Goal: Contribute content

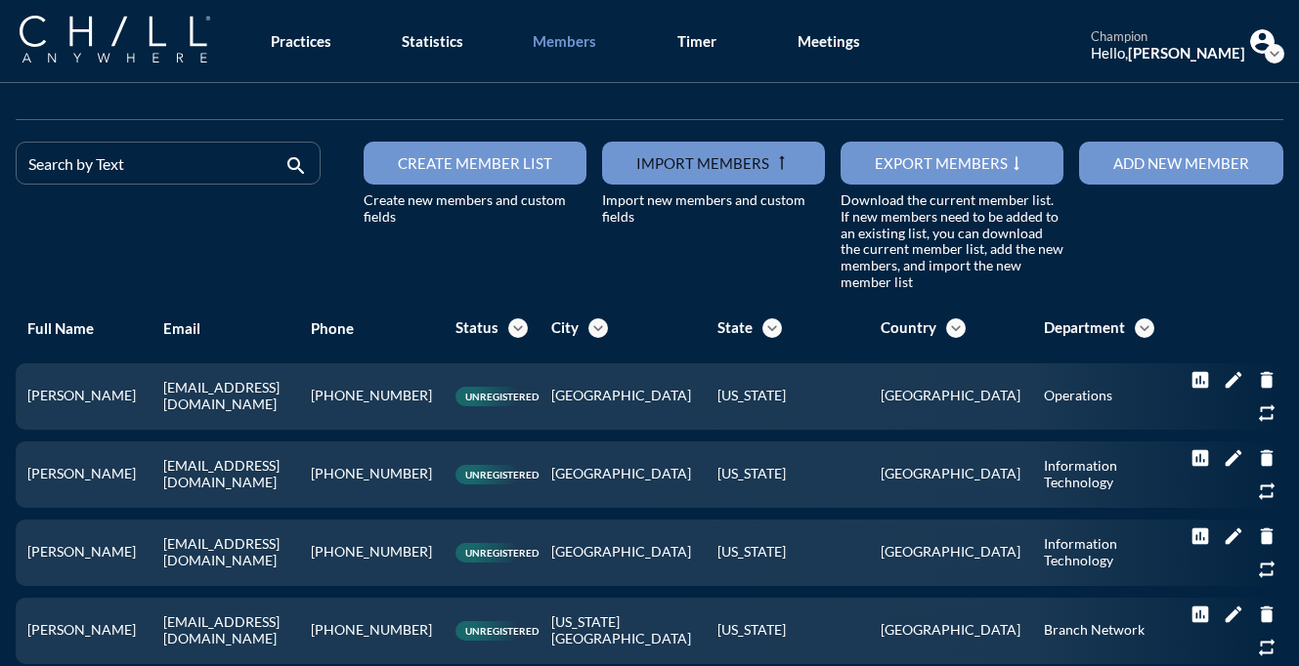
click at [1268, 55] on icon "expand_more" at bounding box center [1274, 54] width 20 height 20
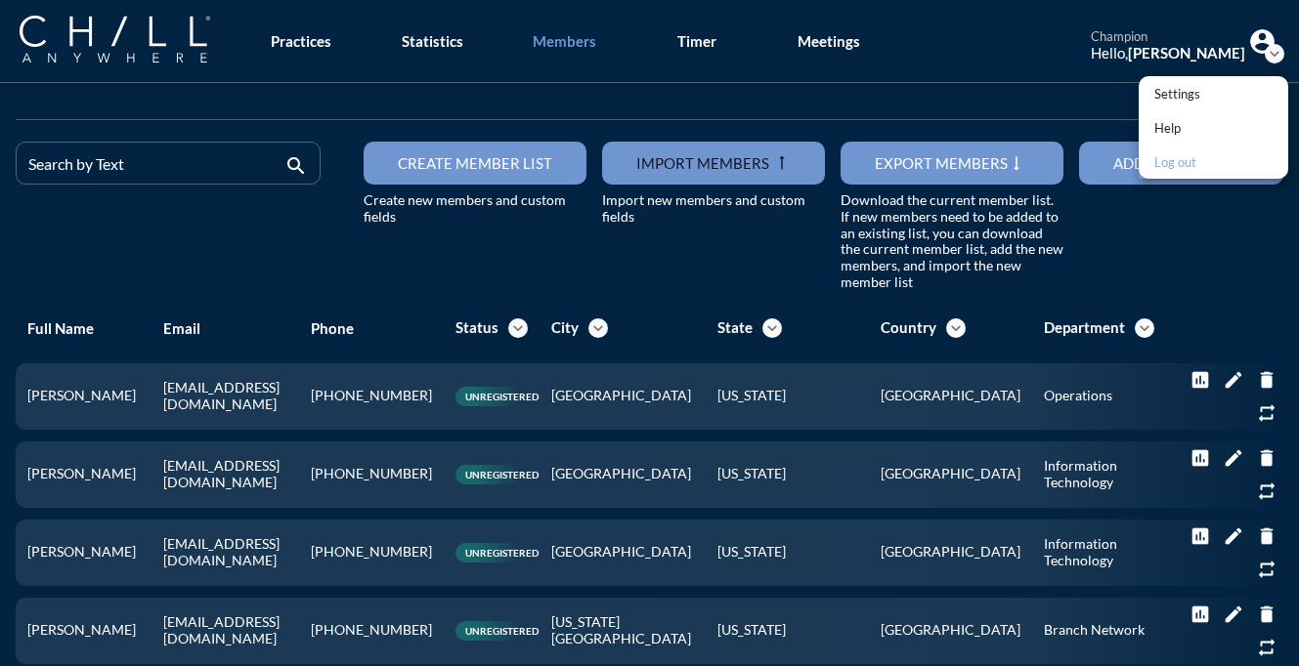
click at [1176, 164] on div "Log out" at bounding box center [1177, 161] width 46 height 23
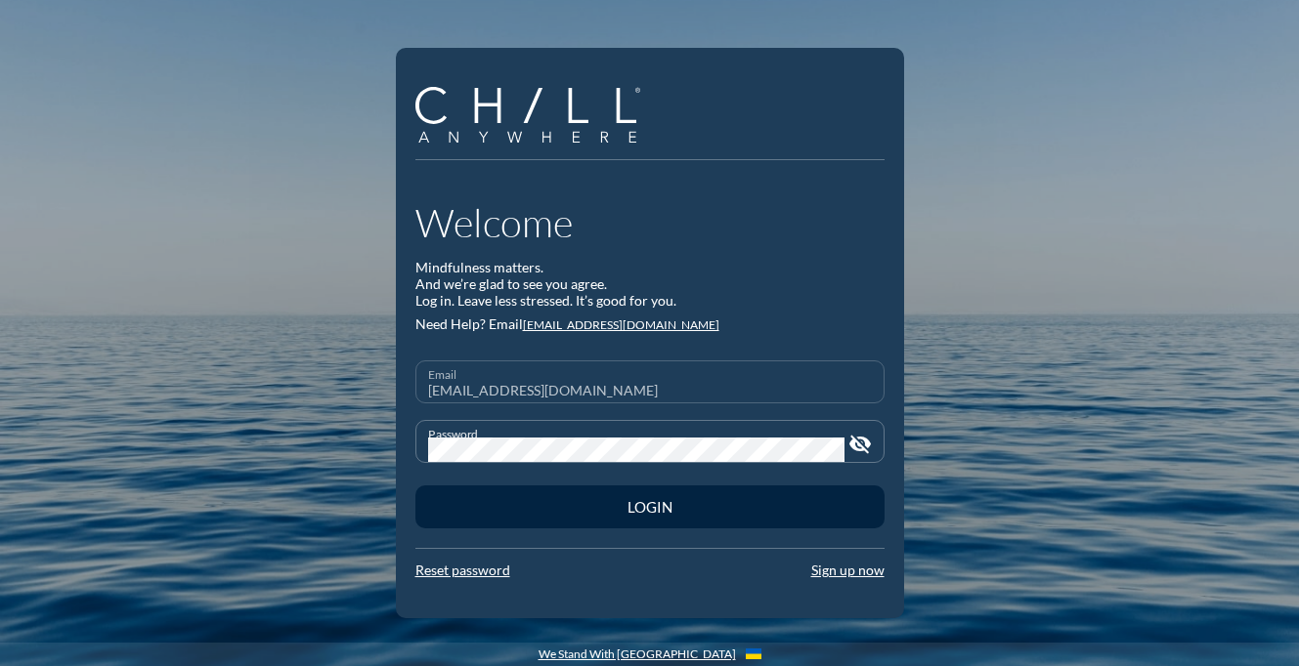
click at [726, 375] on div "Email [EMAIL_ADDRESS][DOMAIN_NAME]" at bounding box center [650, 382] width 444 height 41
type input "[PERSON_NAME][EMAIL_ADDRESS][DOMAIN_NAME]"
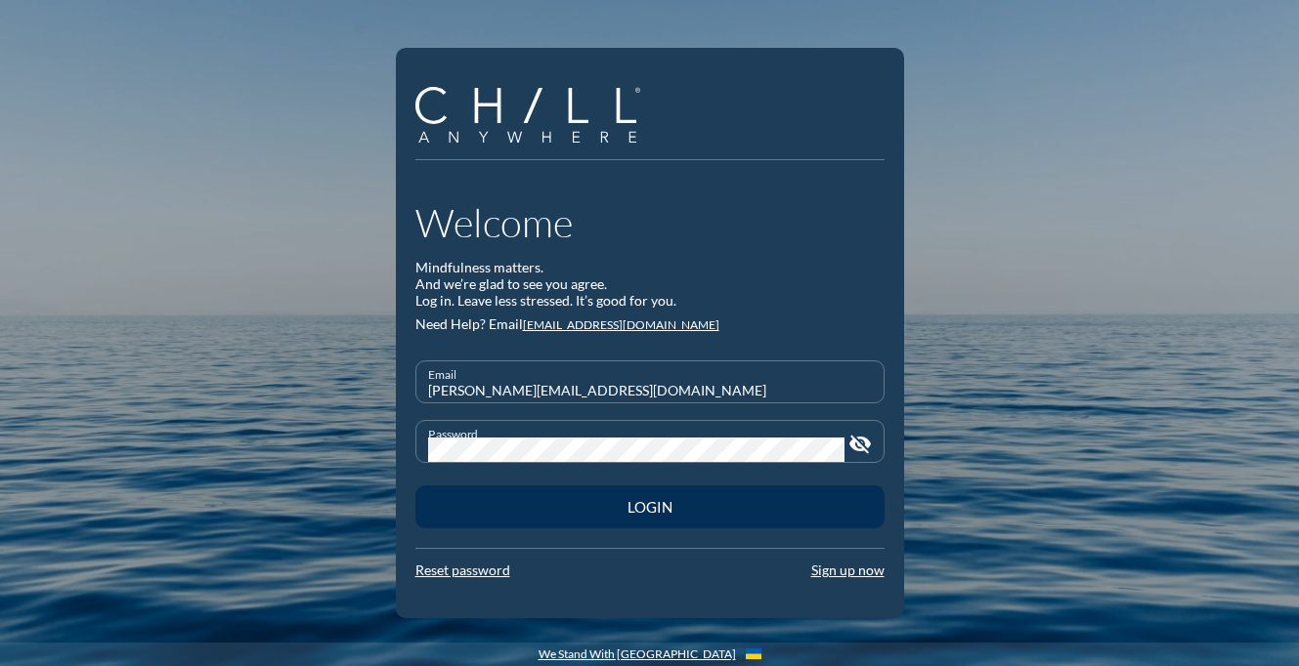
click at [798, 505] on div "Login" at bounding box center [649, 507] width 401 height 18
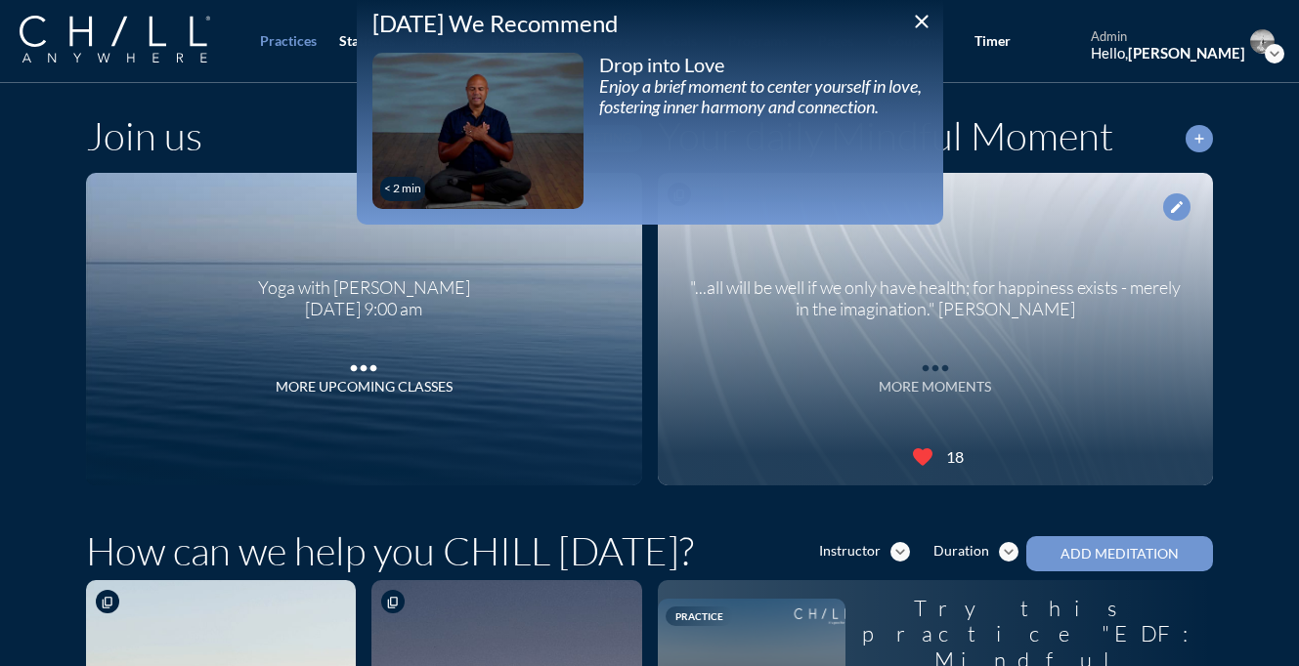
click at [930, 363] on icon "more_horiz" at bounding box center [935, 363] width 39 height 29
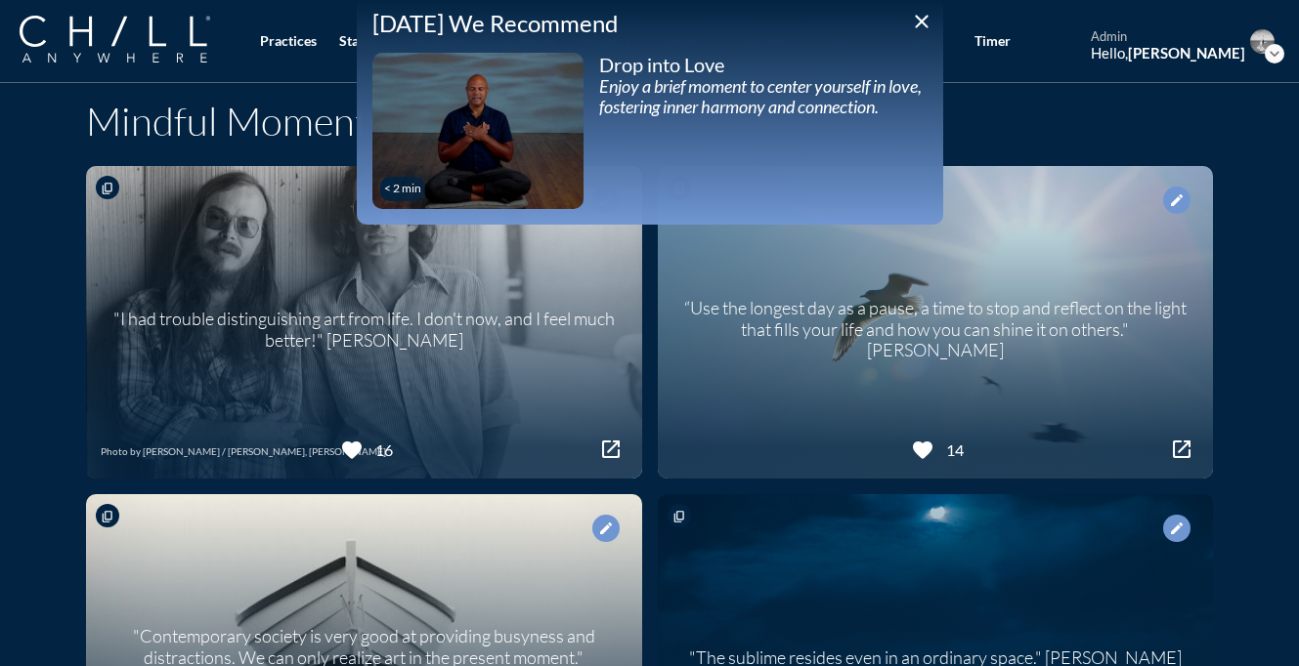
click at [920, 26] on icon "close" at bounding box center [921, 21] width 23 height 23
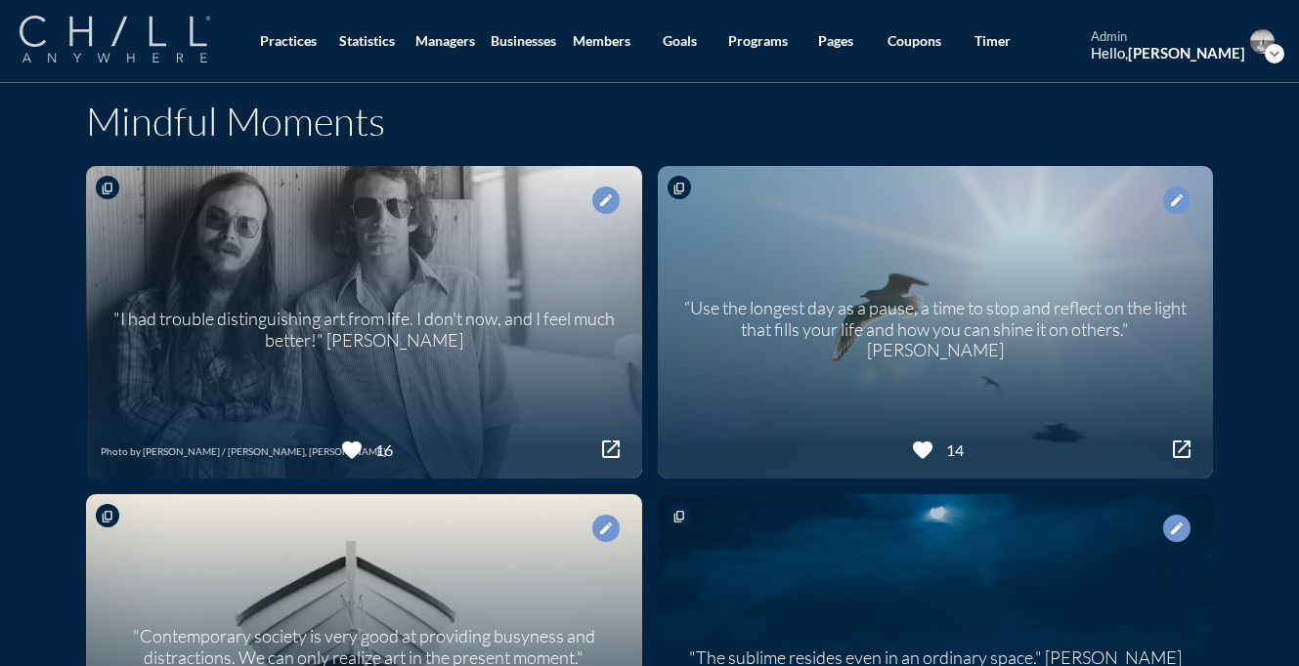
click at [157, 42] on img at bounding box center [115, 39] width 191 height 47
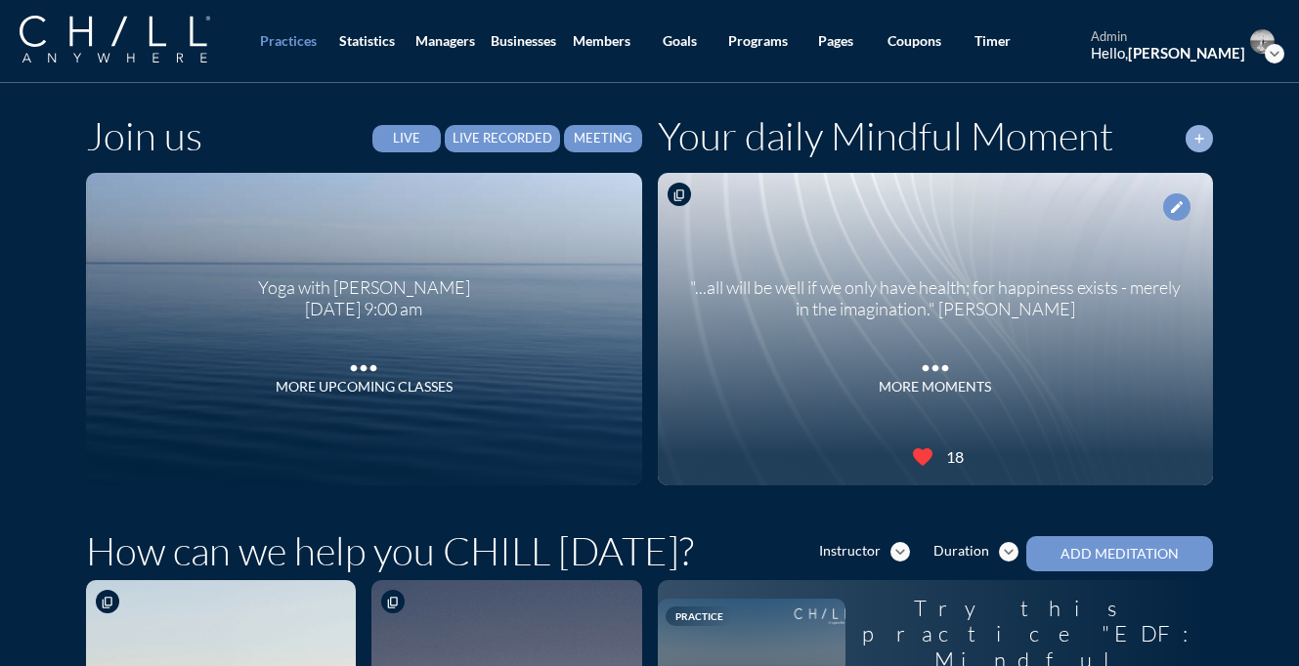
click at [1197, 141] on icon "add" at bounding box center [1199, 139] width 16 height 16
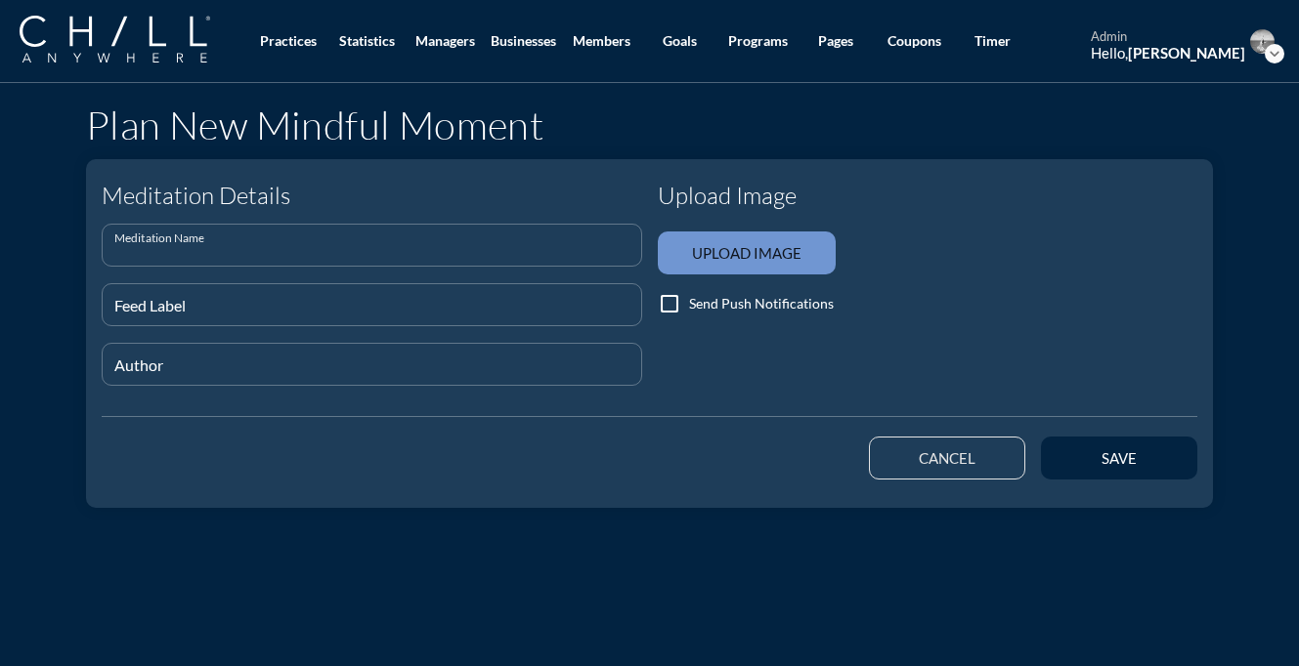
click at [364, 249] on input "Meditation Name" at bounding box center [371, 253] width 515 height 24
paste input "Metta, also known as Loving-Kindness meditation, involves repeating loving phra…"
type input "Metta, also known as Loving-Kindness meditation, involves repeating loving phra…"
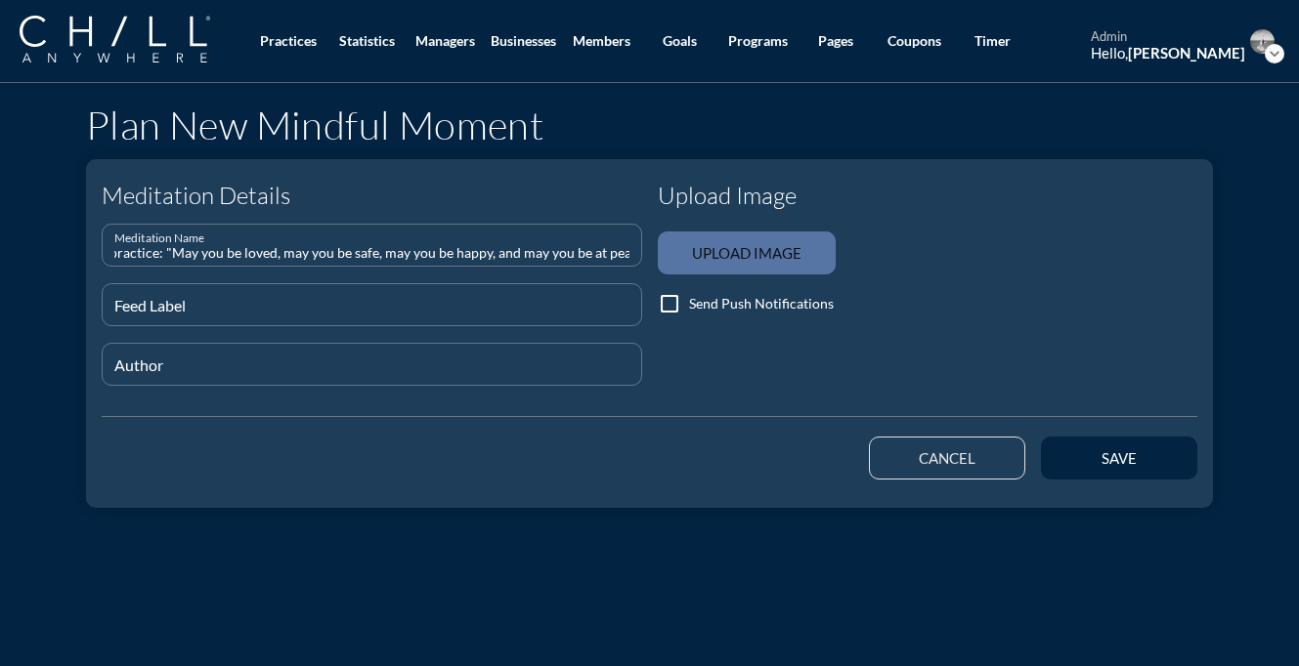
click at [781, 251] on input "file" at bounding box center [747, 253] width 178 height 43
type input "C:\fakepath\matt-le-SJSpo9hQf7s-unsplash (1).jpg"
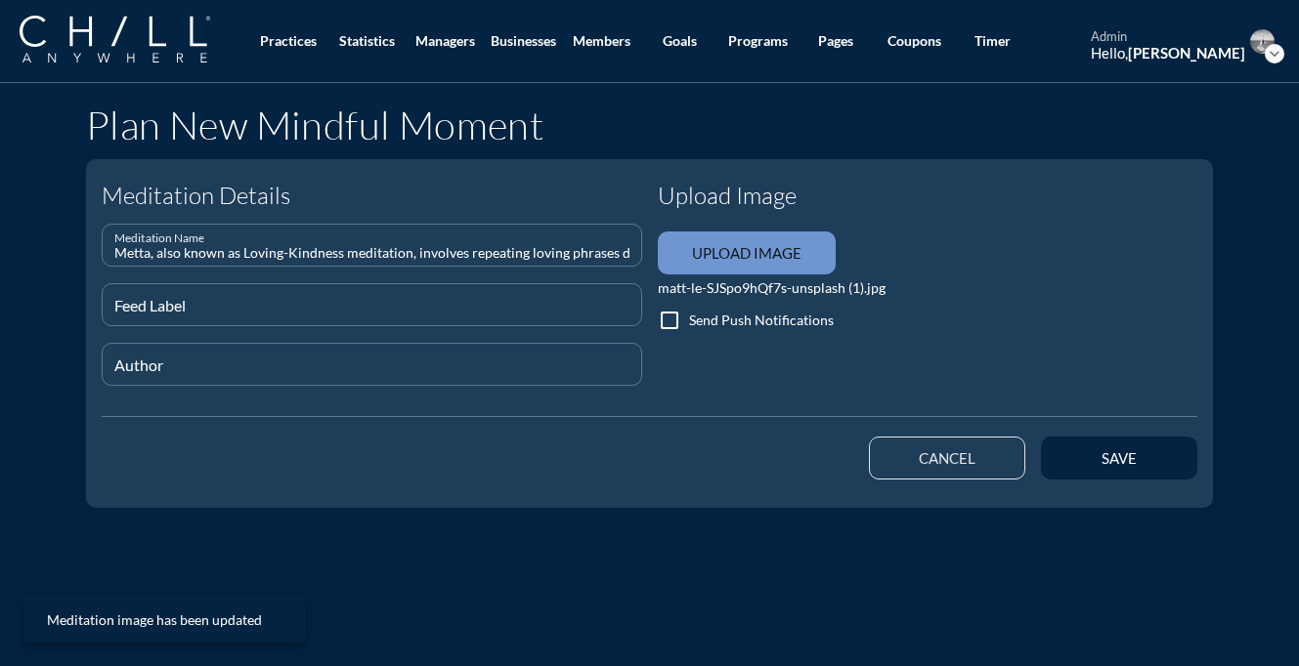
click at [474, 256] on input "Metta, also known as Loving-Kindness meditation, involves repeating loving phra…" at bounding box center [371, 253] width 515 height 24
click at [1160, 481] on div "save" at bounding box center [1115, 458] width 164 height 55
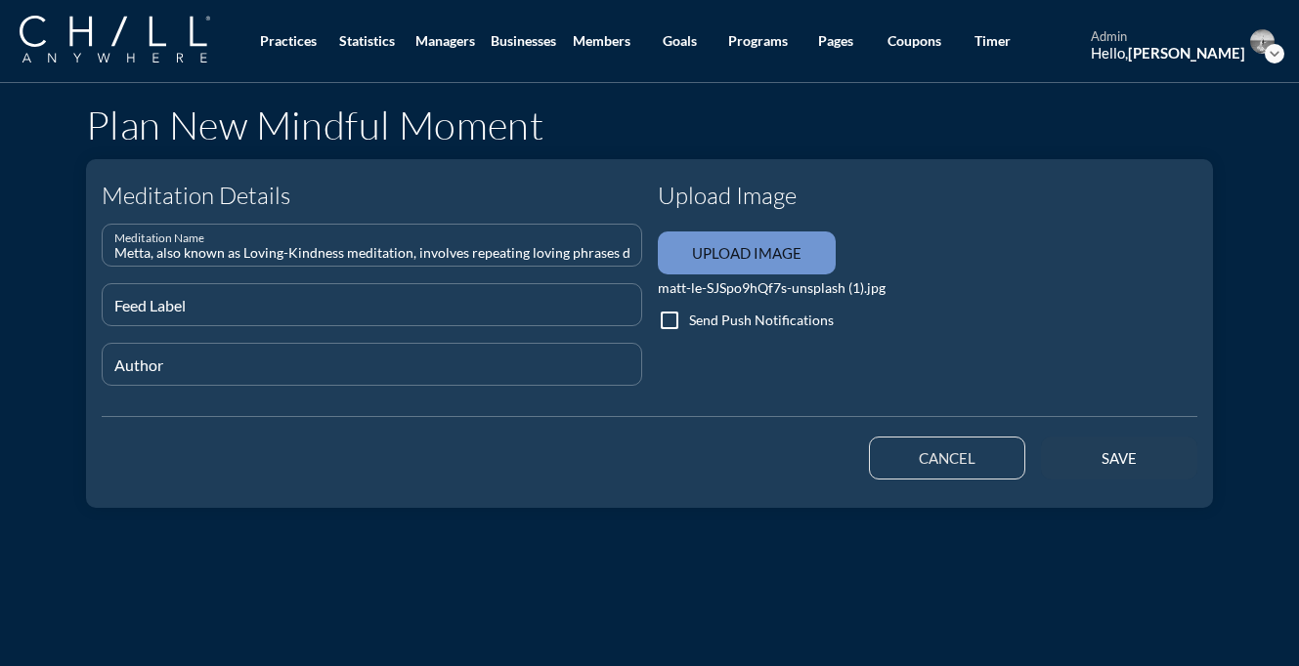
click at [1139, 469] on button "save" at bounding box center [1119, 458] width 156 height 43
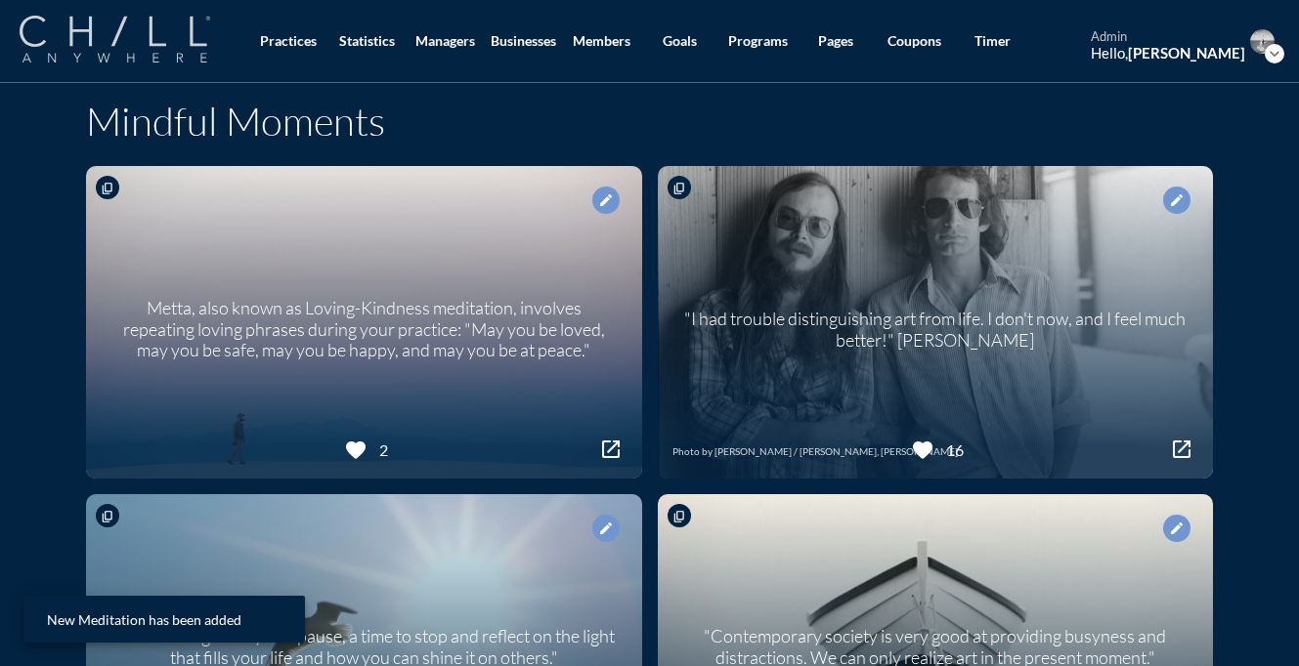
click at [141, 47] on img at bounding box center [115, 39] width 191 height 47
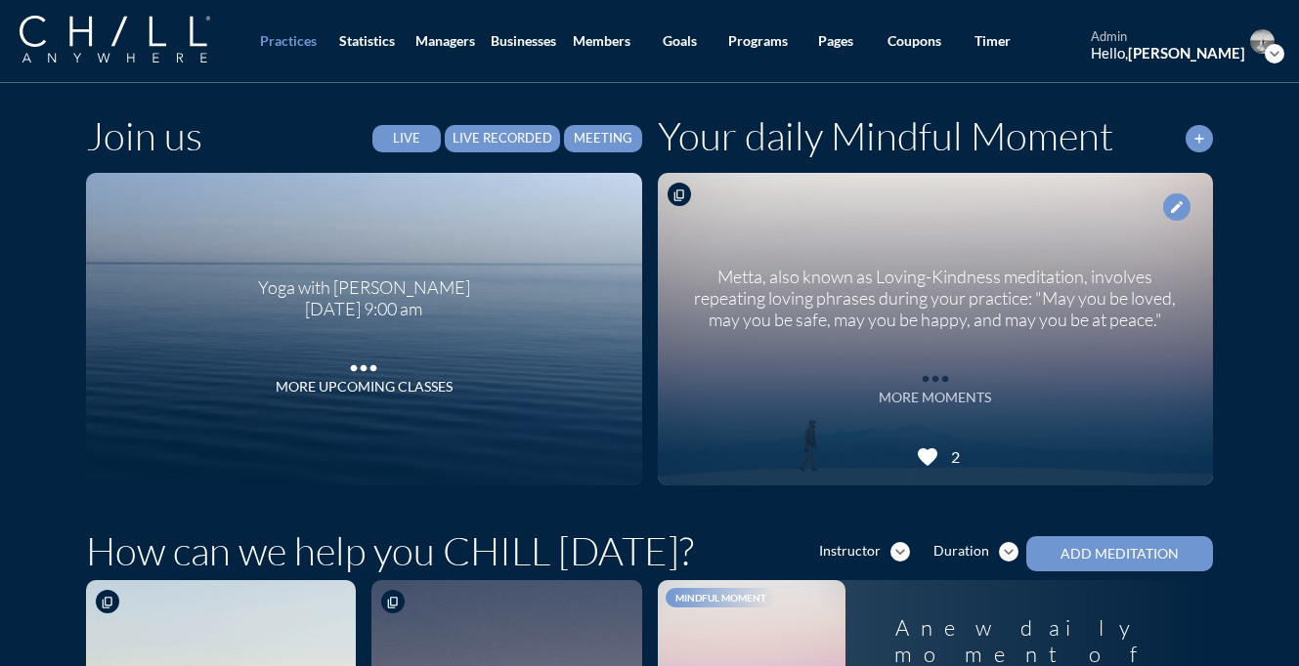
click at [939, 381] on icon "more_horiz" at bounding box center [935, 374] width 39 height 29
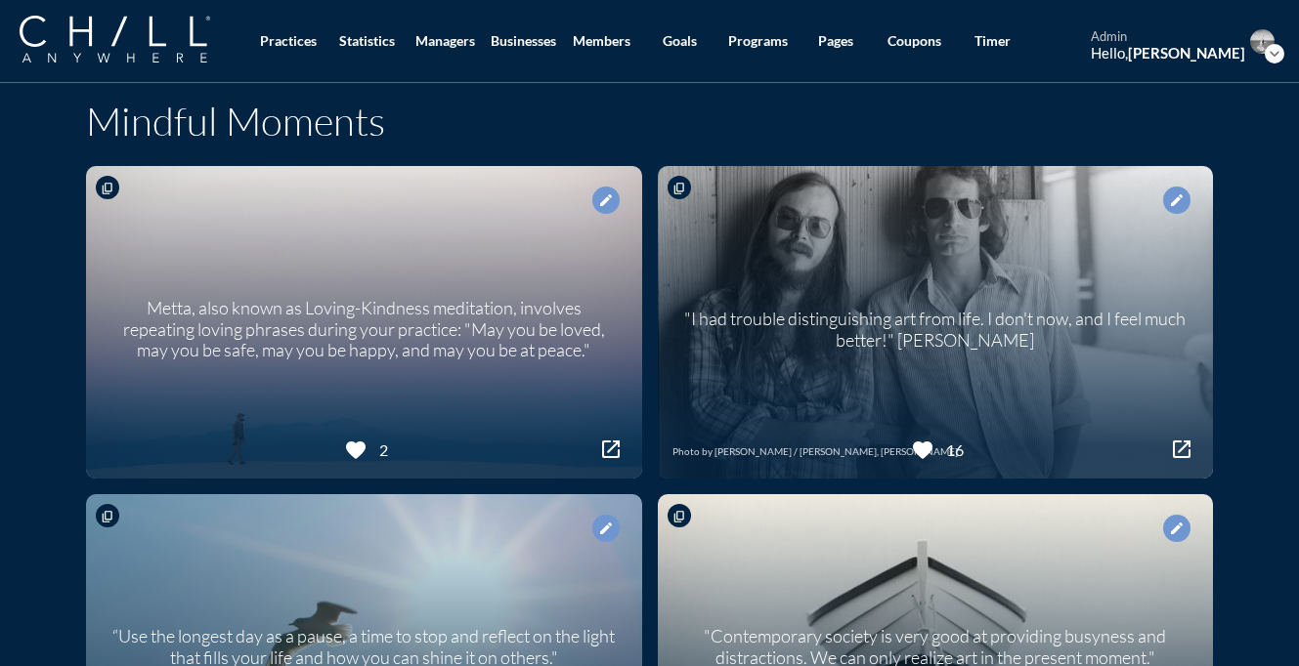
click at [107, 188] on icon "content_copy" at bounding box center [108, 189] width 14 height 14
